Goal: Information Seeking & Learning: Learn about a topic

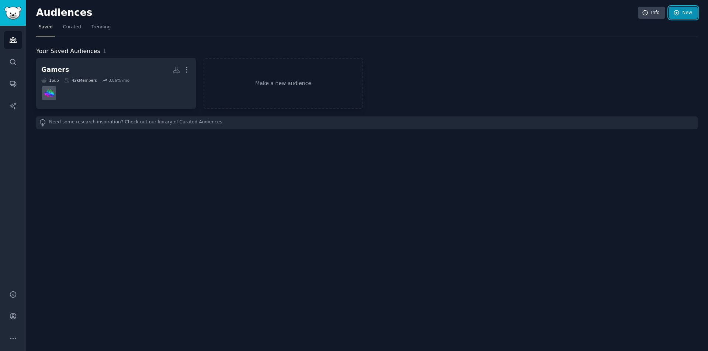
click at [677, 13] on icon at bounding box center [676, 12] width 5 height 5
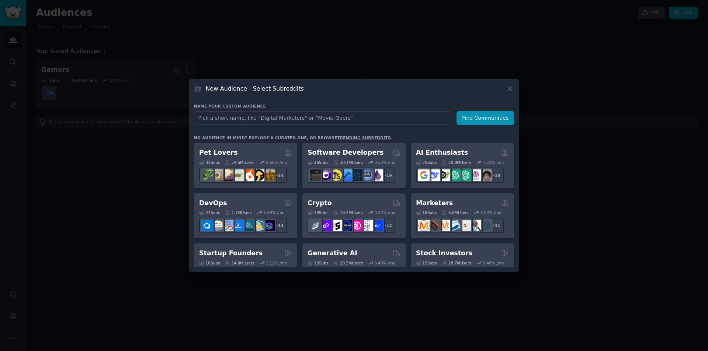
click at [265, 111] on input "text" at bounding box center [322, 118] width 257 height 14
type input "developers"
click button "Find Communities" at bounding box center [484, 118] width 57 height 14
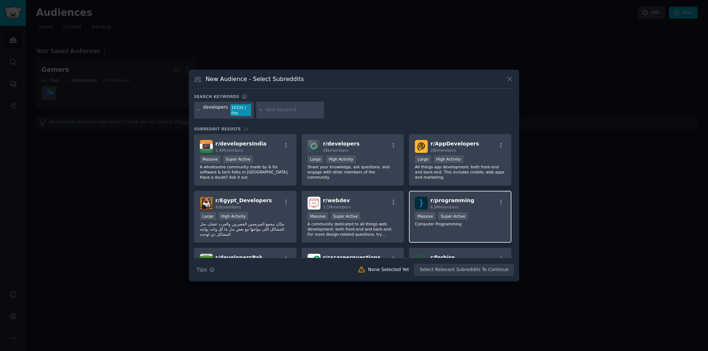
click at [468, 197] on div "r/ programming 6.8M members" at bounding box center [460, 203] width 91 height 13
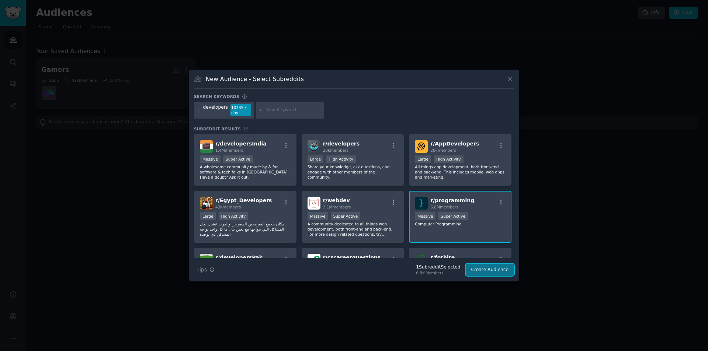
click at [486, 264] on button "Create Audience" at bounding box center [490, 270] width 49 height 13
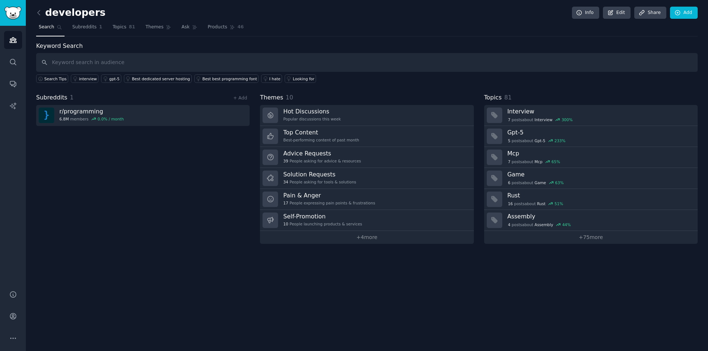
click at [132, 62] on input "text" at bounding box center [366, 62] width 661 height 19
type input "open source"
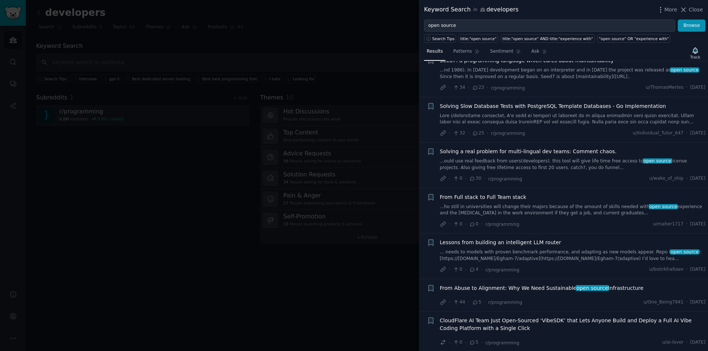
scroll to position [147, 0]
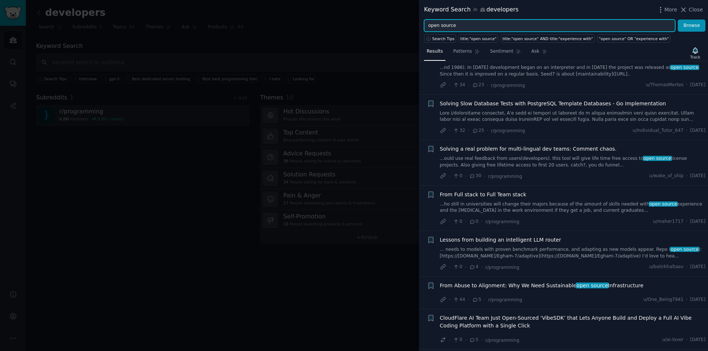
drag, startPoint x: 434, startPoint y: 24, endPoint x: 410, endPoint y: 25, distance: 24.0
click at [410, 25] on div "Keyword Search in developers More Close open source Browse Search Tips title:"o…" at bounding box center [354, 175] width 708 height 351
click at [677, 20] on button "Browse" at bounding box center [691, 26] width 28 height 13
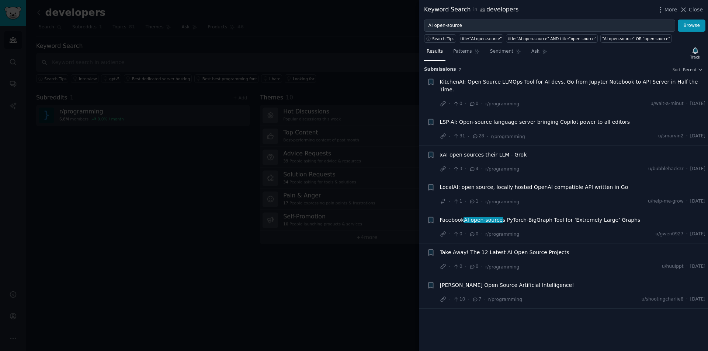
click at [504, 249] on span "Take Away! The 12 Latest AI Open Source Projects" at bounding box center [504, 253] width 129 height 8
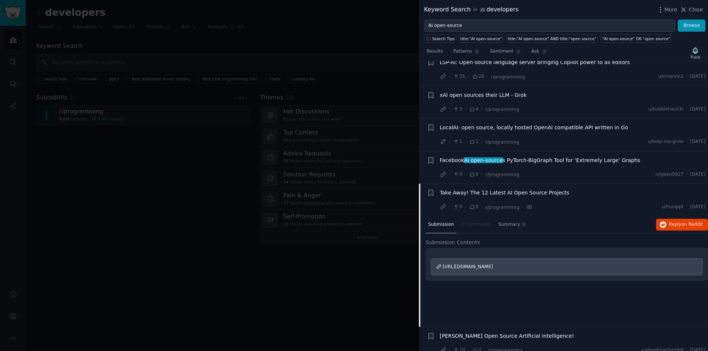
scroll to position [60, 0]
click at [493, 264] on span "[URL][DOMAIN_NAME]" at bounding box center [468, 266] width 50 height 5
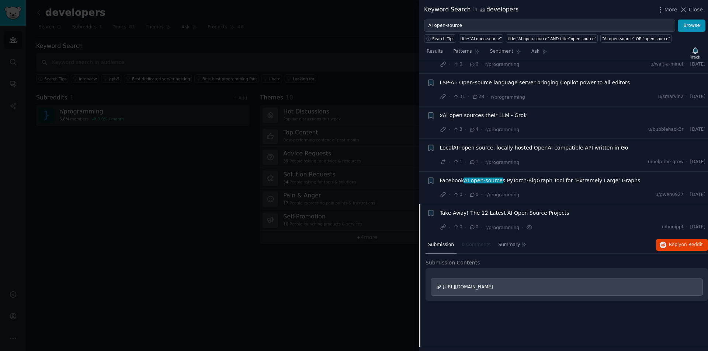
scroll to position [0, 0]
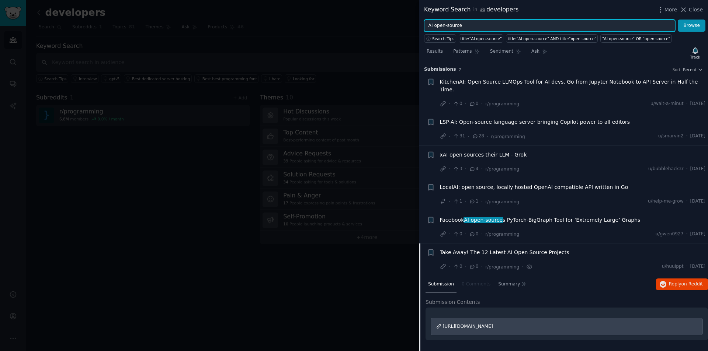
drag, startPoint x: 482, startPoint y: 25, endPoint x: 387, endPoint y: 30, distance: 95.6
click at [387, 30] on div "Keyword Search in developers More Close AI open-source Browse Search Tips title…" at bounding box center [354, 175] width 708 height 351
click at [688, 72] on span "Recent" at bounding box center [689, 69] width 13 height 5
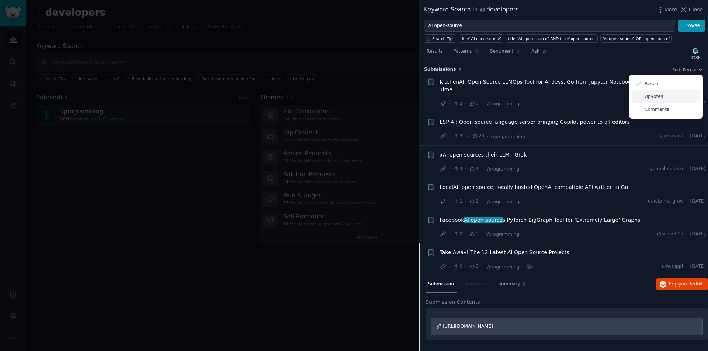
click at [655, 98] on p "Upvotes" at bounding box center [653, 97] width 18 height 7
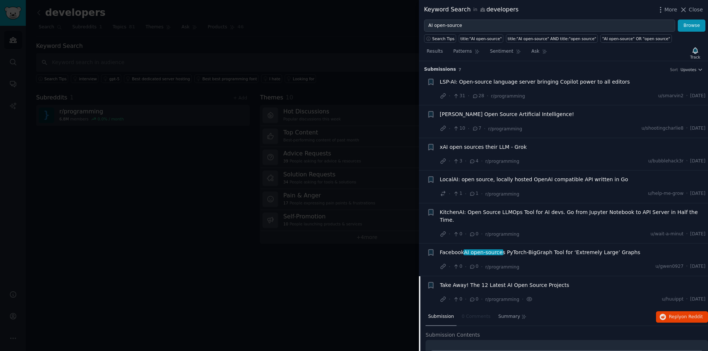
click at [562, 209] on span "KitchenAI: Open Source LLMOps Tool for AI devs. Go from Jupyter Notebook to API…" at bounding box center [573, 216] width 266 height 15
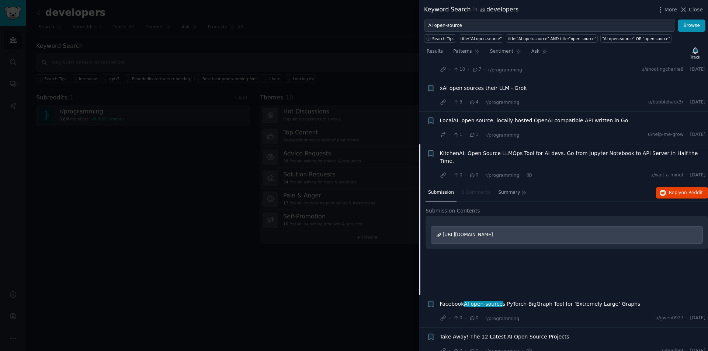
scroll to position [60, 0]
click at [482, 229] on div "[URL][DOMAIN_NAME]" at bounding box center [567, 234] width 272 height 18
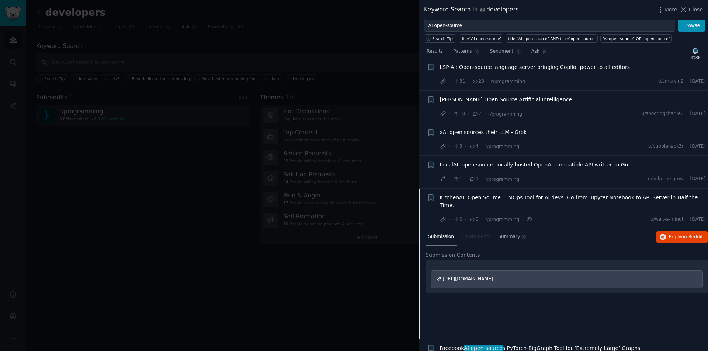
scroll to position [0, 0]
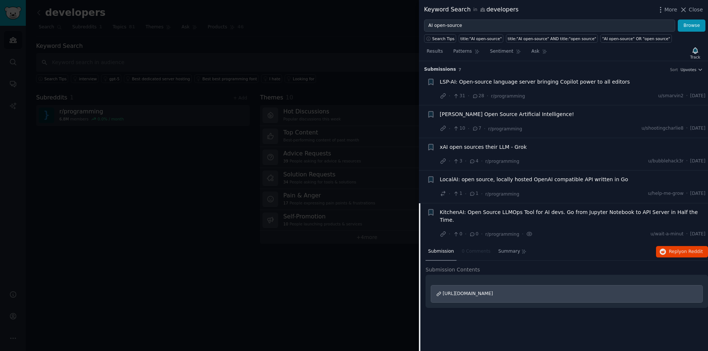
click at [490, 83] on span "LSP-AI: Open-source language server bringing Copilot power to all editors" at bounding box center [535, 82] width 190 height 8
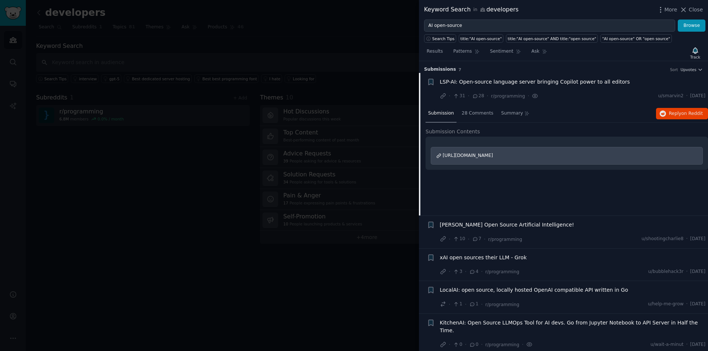
scroll to position [12, 0]
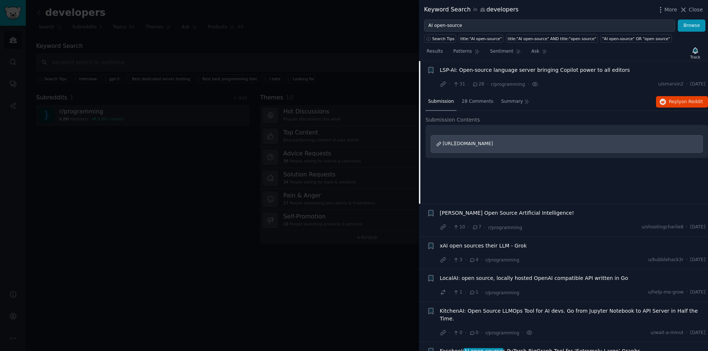
click at [468, 147] on div "[URL][DOMAIN_NAME]" at bounding box center [567, 144] width 272 height 18
click at [544, 215] on span "[PERSON_NAME] Open Source Artificial Intelligence!" at bounding box center [507, 213] width 134 height 8
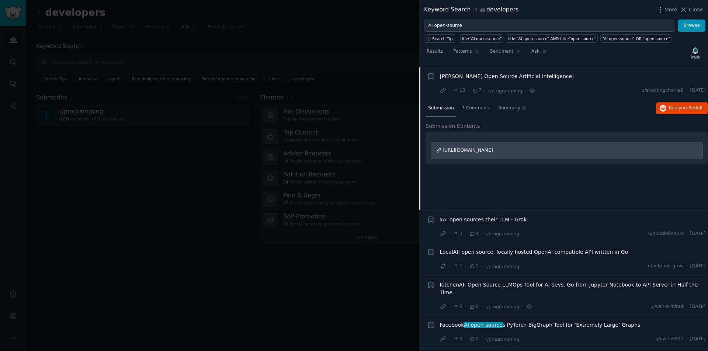
scroll to position [44, 0]
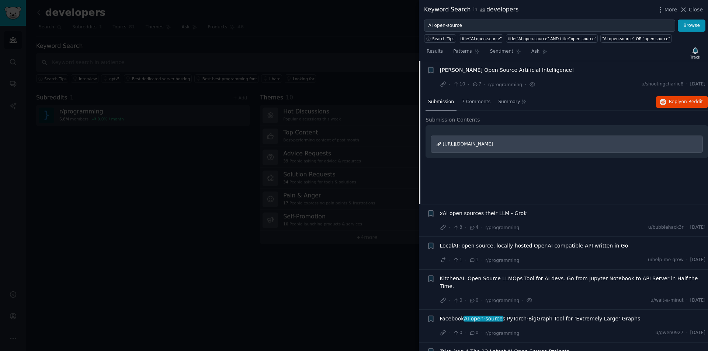
click at [475, 146] on span "[URL][DOMAIN_NAME]" at bounding box center [468, 144] width 50 height 5
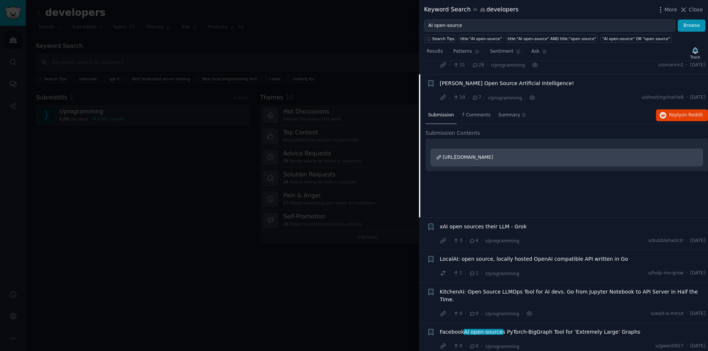
scroll to position [0, 0]
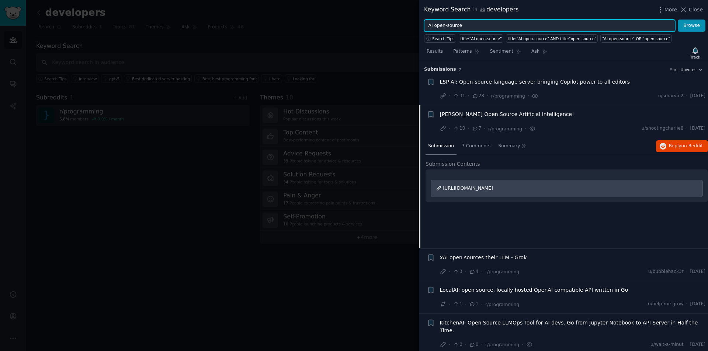
drag, startPoint x: 433, startPoint y: 23, endPoint x: 369, endPoint y: 24, distance: 63.4
click at [369, 24] on div "Keyword Search in developers More Close AI open-source Browse Search Tips title…" at bounding box center [354, 175] width 708 height 351
click at [677, 20] on button "Browse" at bounding box center [691, 26] width 28 height 13
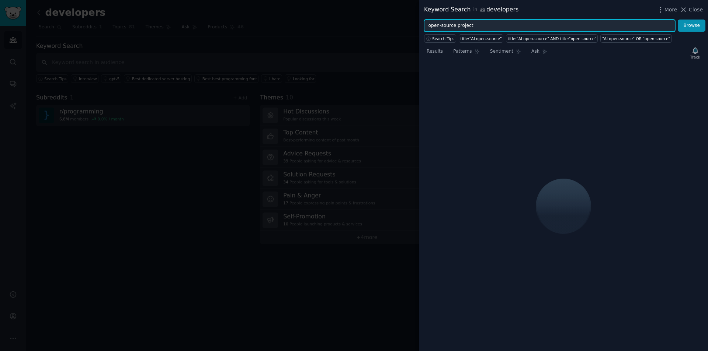
drag, startPoint x: 478, startPoint y: 24, endPoint x: 453, endPoint y: 26, distance: 25.1
click at [453, 26] on input "open-source project" at bounding box center [549, 26] width 251 height 13
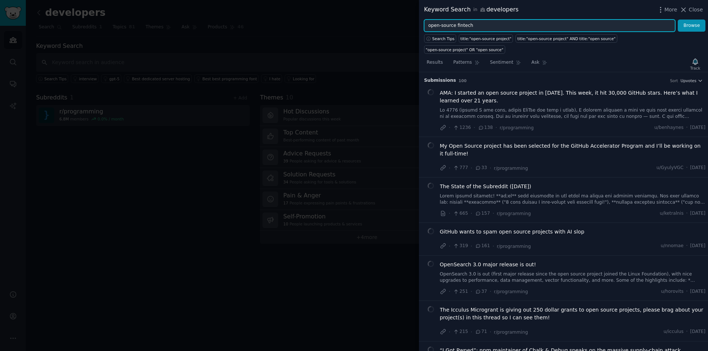
click at [677, 20] on button "Browse" at bounding box center [691, 26] width 28 height 13
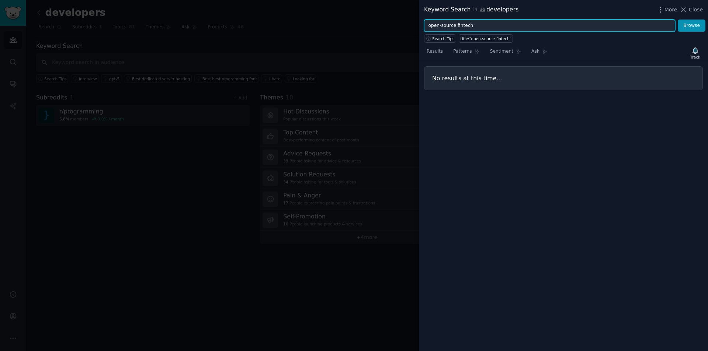
drag, startPoint x: 474, startPoint y: 26, endPoint x: 460, endPoint y: 27, distance: 14.7
click at [460, 27] on input "open-source fintech" at bounding box center [549, 26] width 251 height 13
click at [677, 20] on button "Browse" at bounding box center [691, 26] width 28 height 13
drag, startPoint x: 481, startPoint y: 25, endPoint x: 386, endPoint y: 19, distance: 95.7
click at [386, 19] on div "Keyword Search in developers More Close open-source finance Browse Search Tips …" at bounding box center [354, 175] width 708 height 351
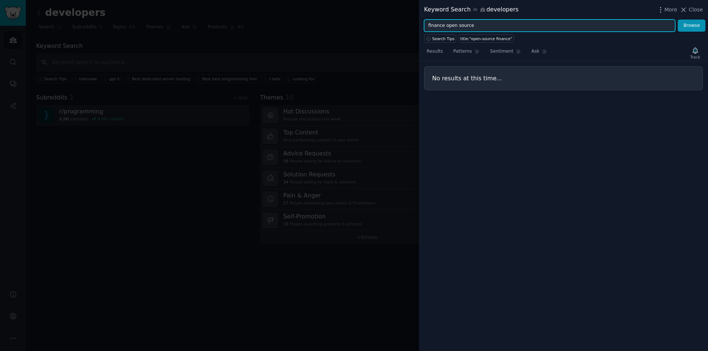
type input "finance open source"
click at [677, 20] on button "Browse" at bounding box center [691, 26] width 28 height 13
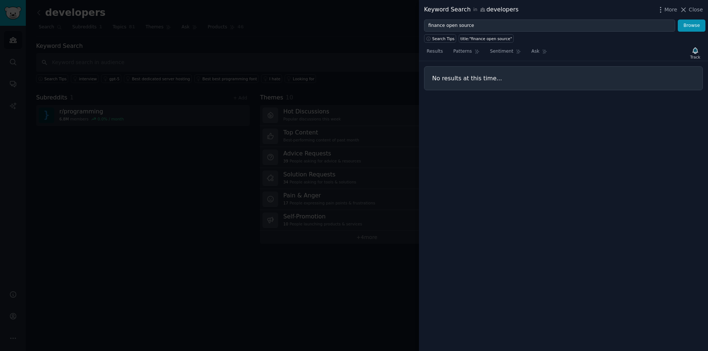
click at [698, 12] on span "Close" at bounding box center [696, 10] width 14 height 8
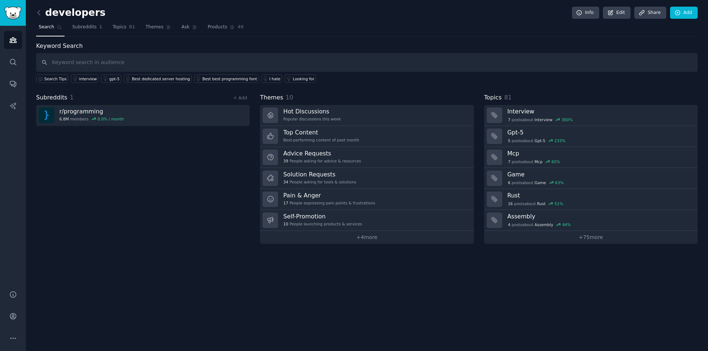
click at [36, 11] on h2 "developers" at bounding box center [70, 13] width 69 height 12
click at [36, 11] on link at bounding box center [40, 13] width 9 height 12
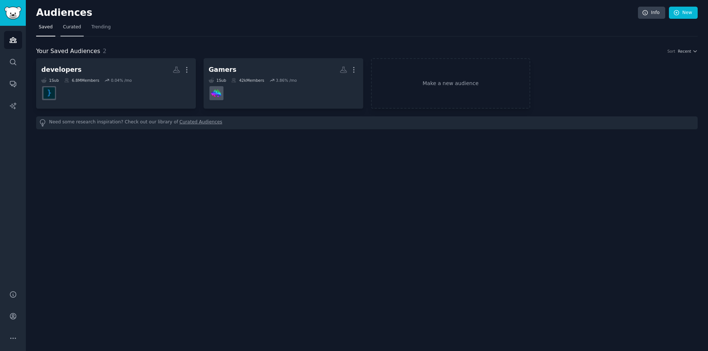
click at [63, 28] on span "Curated" at bounding box center [72, 27] width 18 height 7
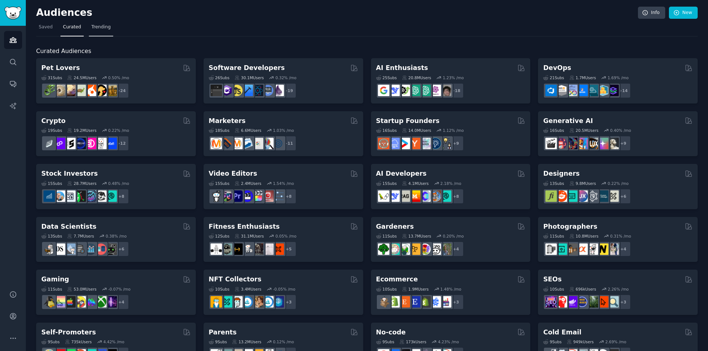
click at [91, 27] on span "Trending" at bounding box center [100, 27] width 19 height 7
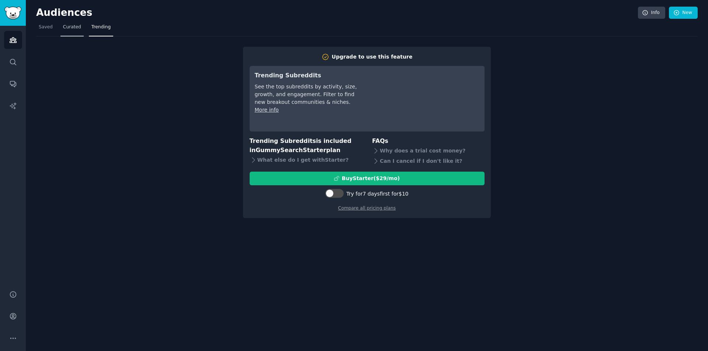
click at [63, 30] on span "Curated" at bounding box center [72, 27] width 18 height 7
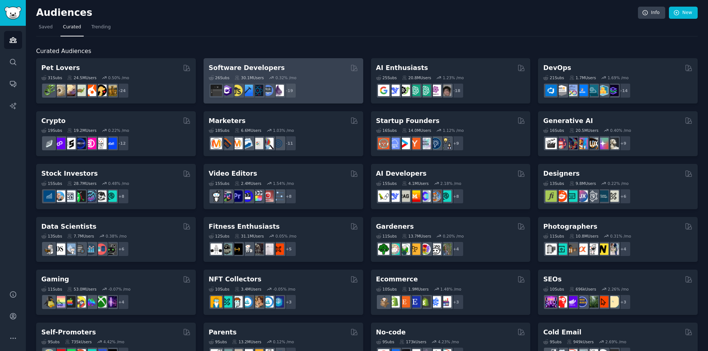
click at [292, 63] on div "Software Developers 26 Sub s 30.1M Users 0.32 % /mo + 19" at bounding box center [283, 80] width 160 height 45
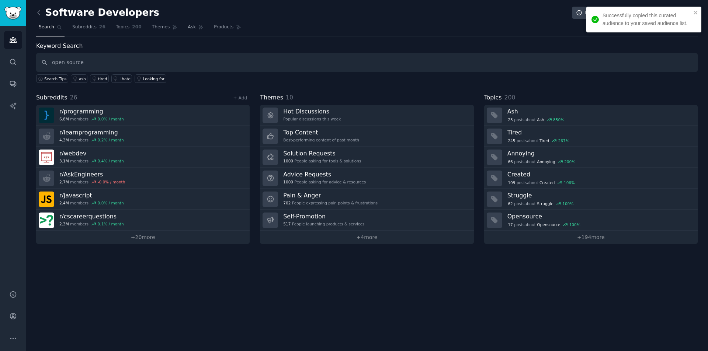
type input "open source"
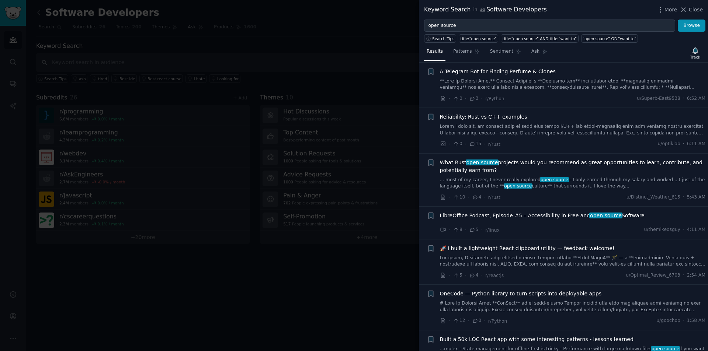
scroll to position [221, 0]
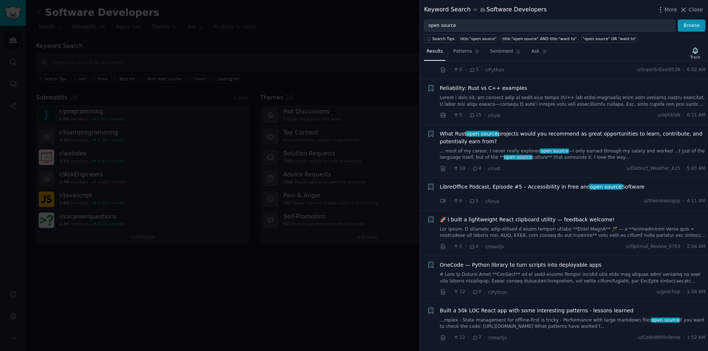
click at [501, 136] on span "What Rust open source projects would you recommend as great opportunities to le…" at bounding box center [573, 137] width 266 height 15
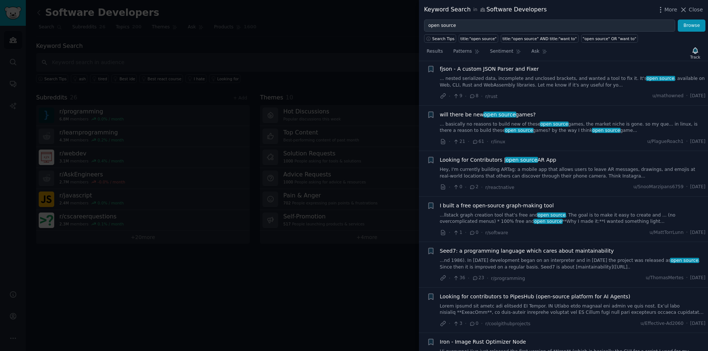
scroll to position [1022, 0]
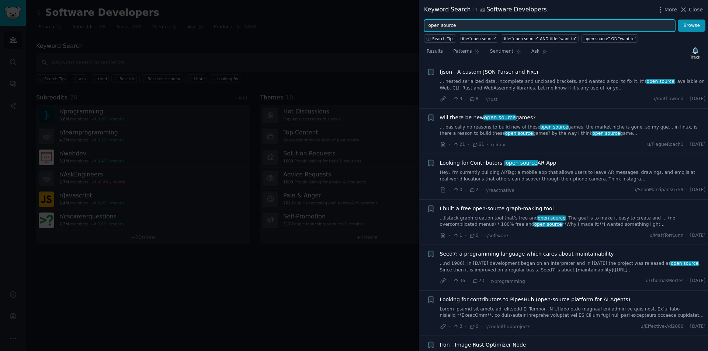
click at [457, 21] on input "open source" at bounding box center [549, 26] width 251 height 13
click at [677, 20] on button "Browse" at bounding box center [691, 26] width 28 height 13
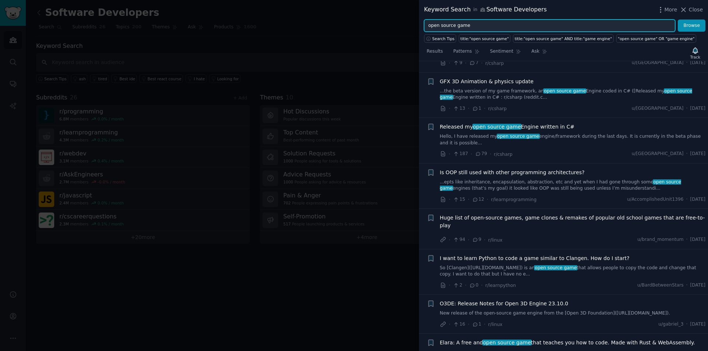
scroll to position [627, 0]
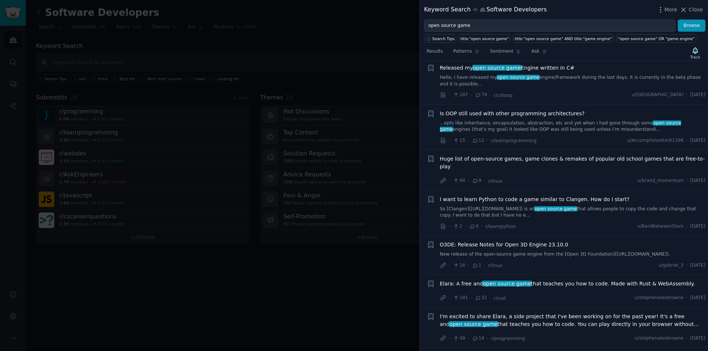
click at [561, 280] on span "Elara: A free and open source game that teaches you how to code. Made with Rust…" at bounding box center [567, 284] width 255 height 8
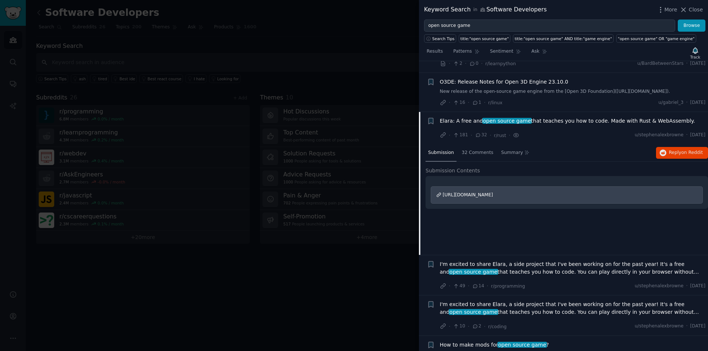
scroll to position [825, 0]
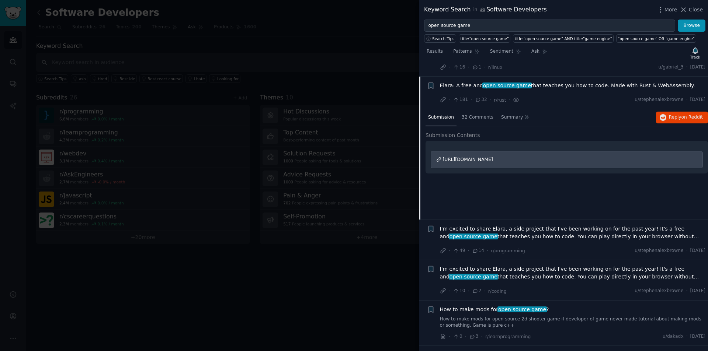
click at [468, 157] on span "[URL][DOMAIN_NAME]" at bounding box center [468, 159] width 50 height 5
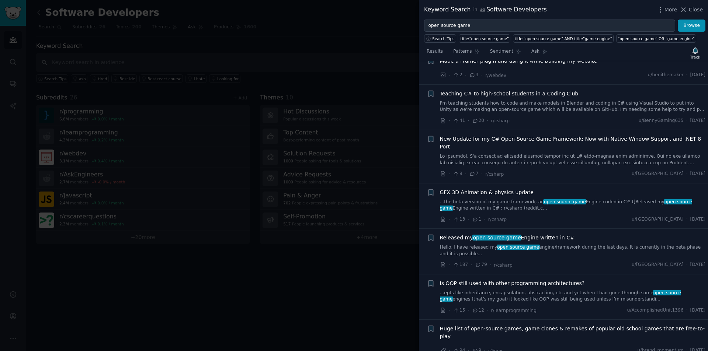
scroll to position [456, 0]
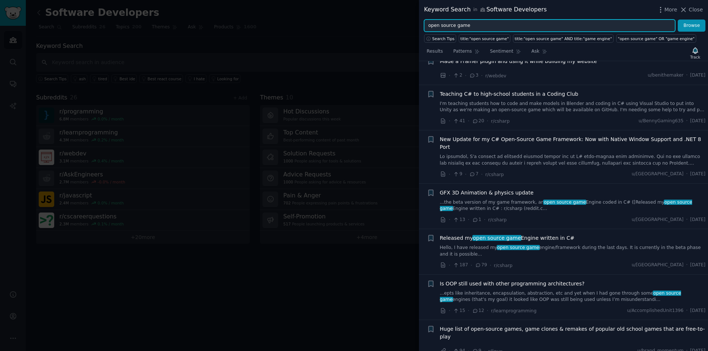
drag, startPoint x: 454, startPoint y: 24, endPoint x: 456, endPoint y: 31, distance: 6.9
click at [453, 27] on input "open source game" at bounding box center [549, 26] width 251 height 13
click at [677, 20] on button "Browse" at bounding box center [691, 26] width 28 height 13
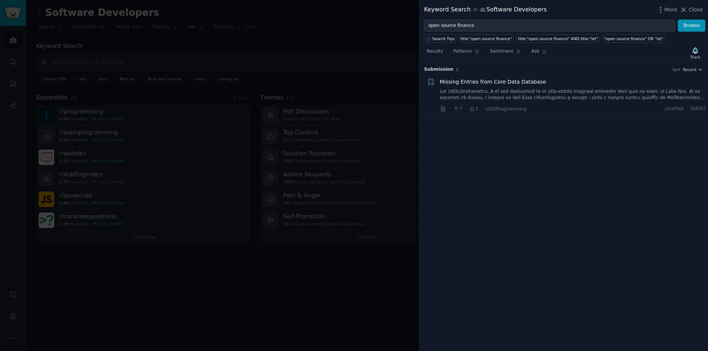
click at [520, 80] on span "Missing Entries from Core Data Database" at bounding box center [493, 82] width 106 height 8
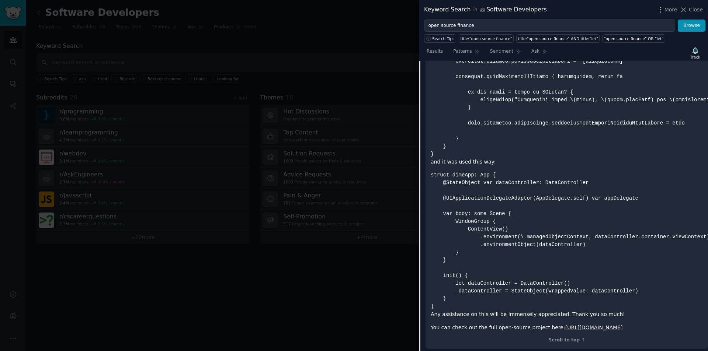
scroll to position [746, 0]
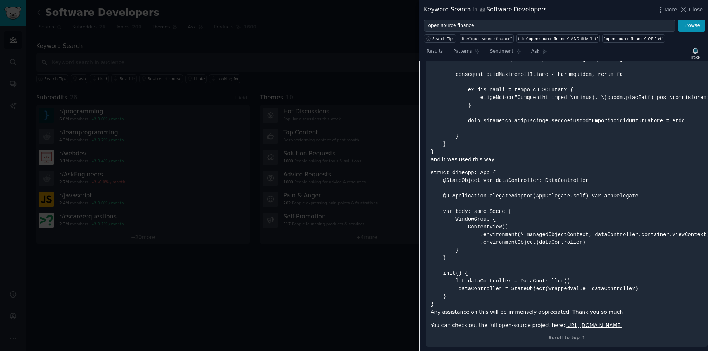
click at [571, 323] on link "[URL][DOMAIN_NAME]" at bounding box center [593, 326] width 57 height 6
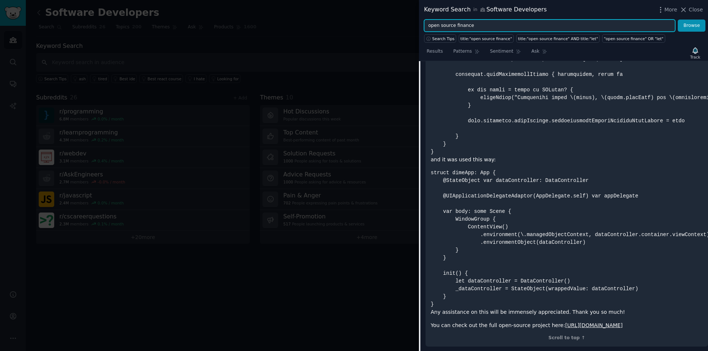
drag, startPoint x: 473, startPoint y: 25, endPoint x: 415, endPoint y: 29, distance: 58.7
click at [415, 28] on div "Keyword Search in Software Developers More Close open source finance Browse Sea…" at bounding box center [354, 175] width 708 height 351
click at [677, 20] on button "Browse" at bounding box center [691, 26] width 28 height 13
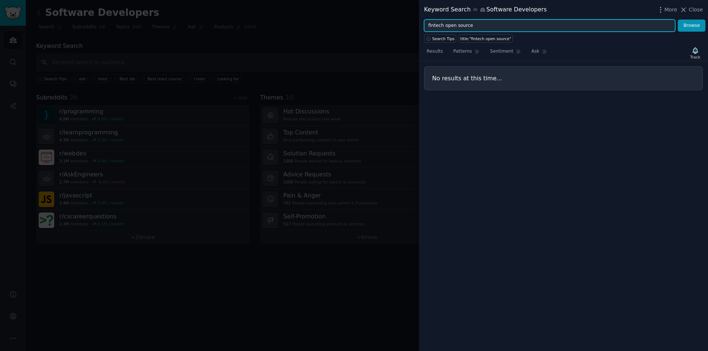
drag, startPoint x: 478, startPoint y: 29, endPoint x: 384, endPoint y: 24, distance: 93.4
click at [387, 26] on div "Keyword Search in Software Developers More Close fintech open source Browse Sea…" at bounding box center [354, 175] width 708 height 351
type input "ai open source"
click at [677, 20] on button "Browse" at bounding box center [691, 26] width 28 height 13
